Goal: Download file/media

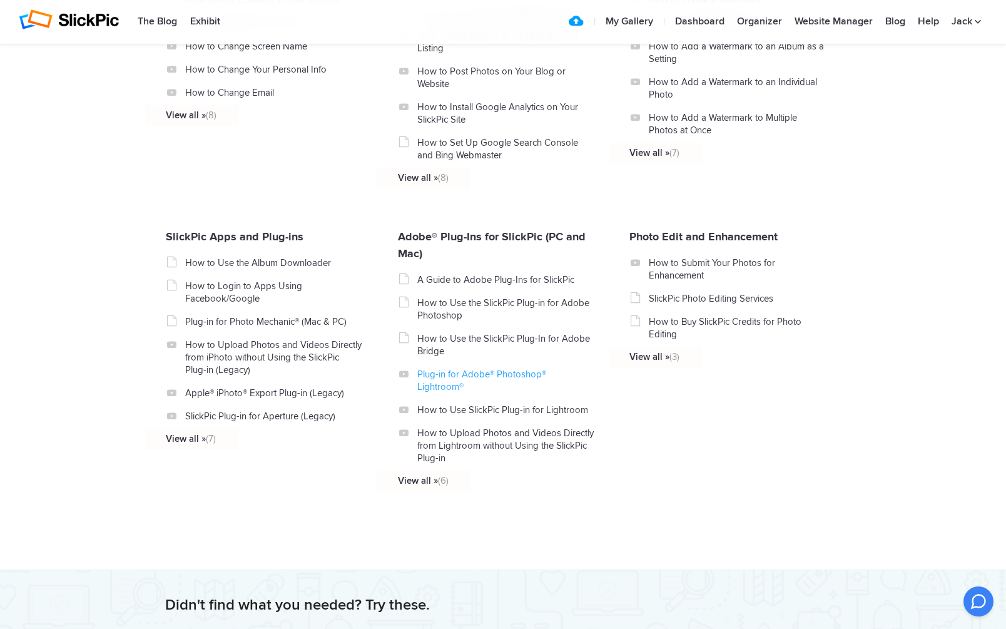
scroll to position [1217, 0]
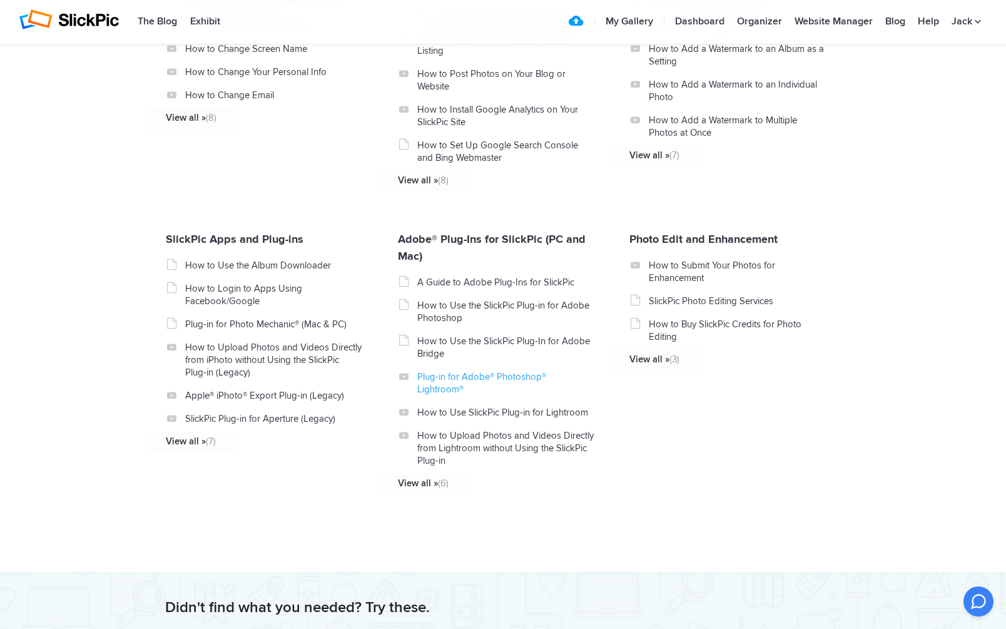
click at [532, 374] on link "Plug-in for Adobe® Photoshop® Lightroom®" at bounding box center [505, 383] width 177 height 25
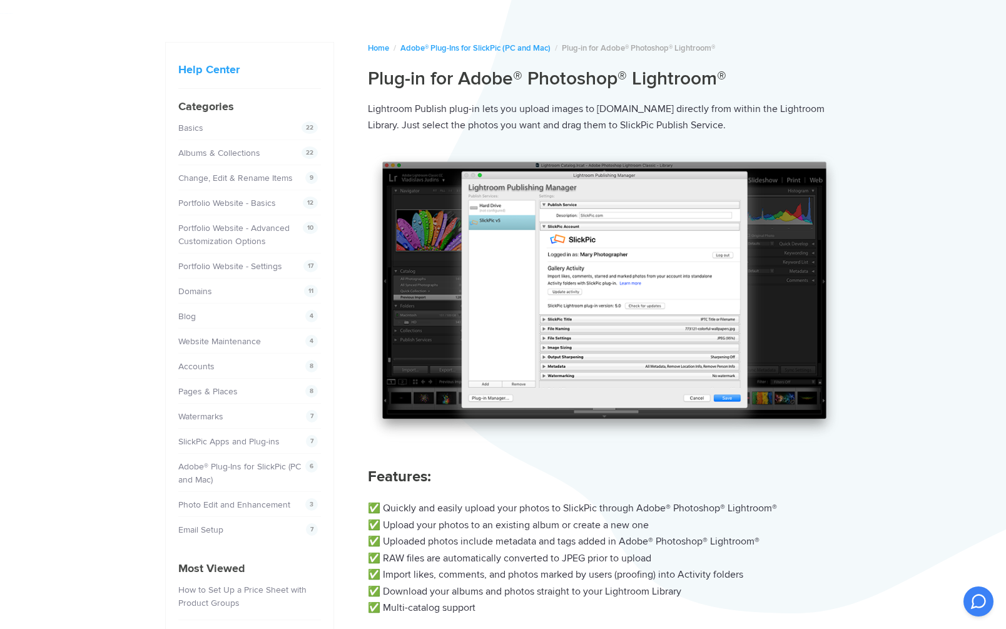
scroll to position [52, 0]
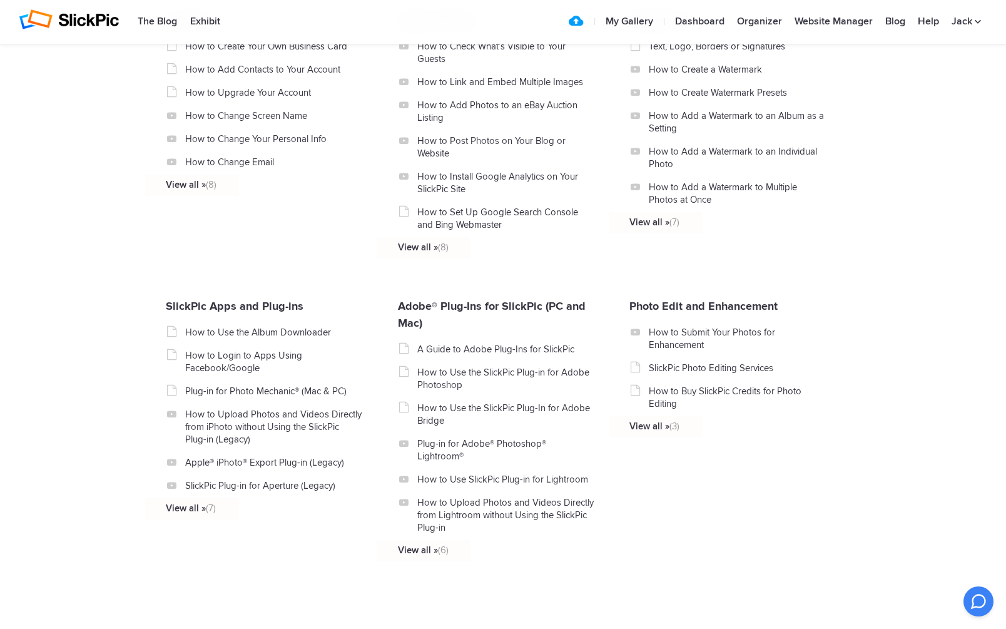
scroll to position [1150, 0]
click at [541, 446] on link "Plug-in for Adobe® Photoshop® Lightroom®" at bounding box center [505, 450] width 177 height 25
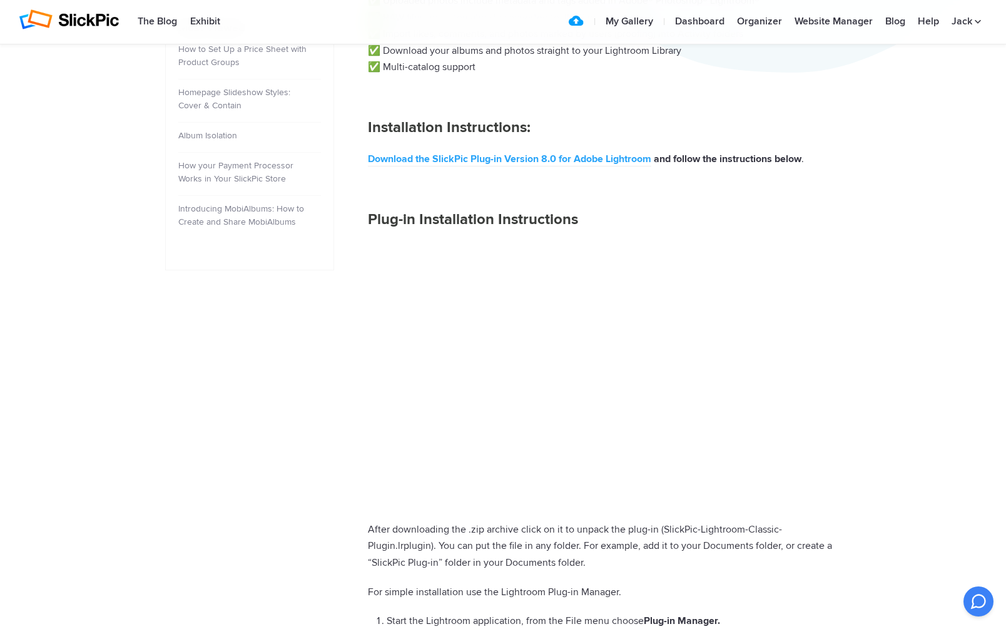
scroll to position [593, 0]
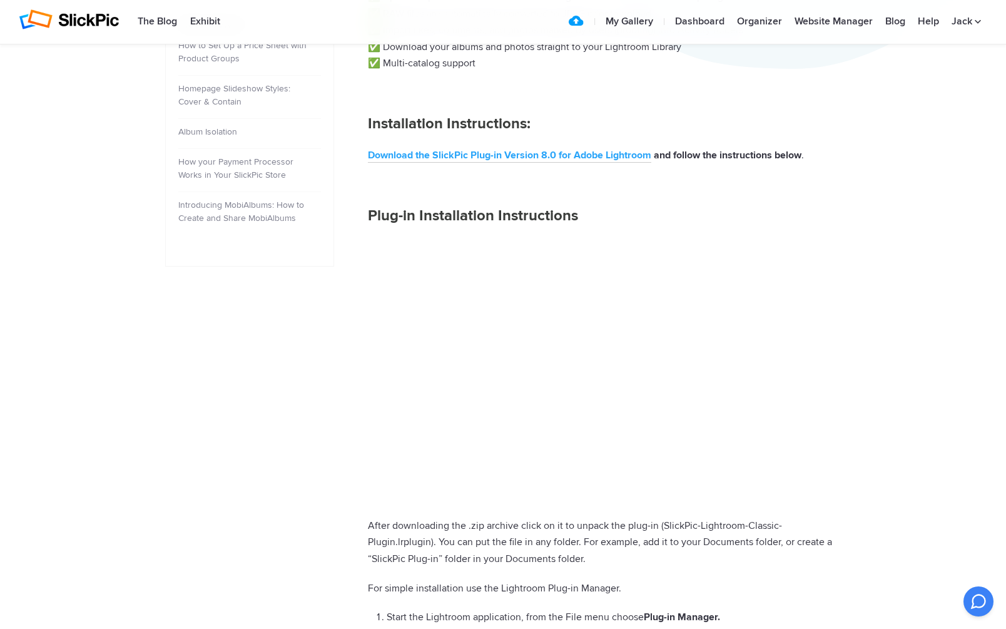
click at [621, 149] on link "Download the SlickPic Plug-in Version 8.0 for Adobe Lightroom" at bounding box center [510, 156] width 284 height 14
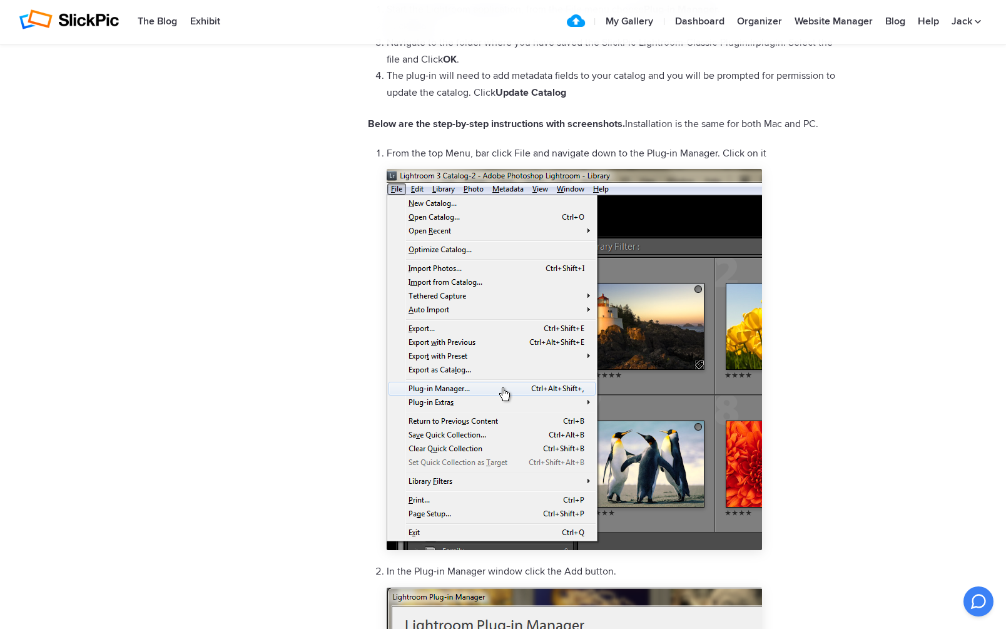
scroll to position [1155, 0]
